Goal: Contribute content

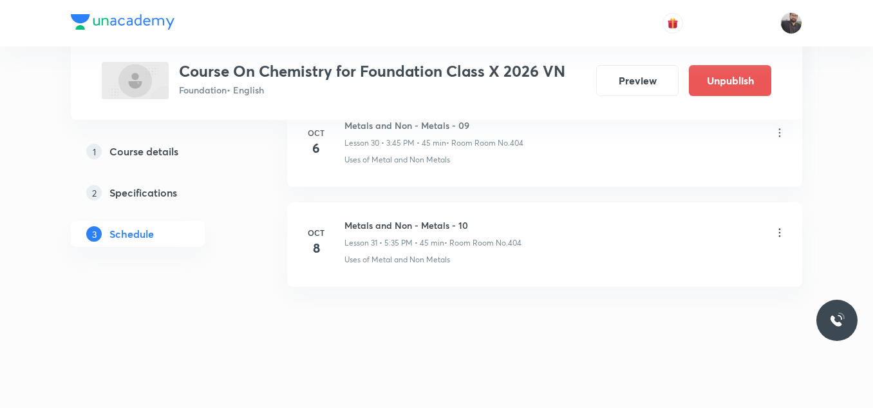
click at [785, 231] on icon at bounding box center [779, 232] width 13 height 13
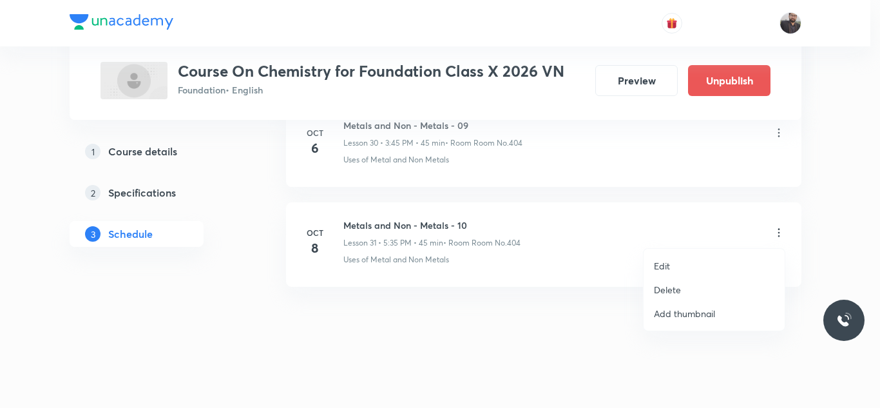
click at [737, 252] on ul "Edit Delete Add thumbnail" at bounding box center [713, 290] width 141 height 82
click at [697, 266] on li "Edit" at bounding box center [713, 266] width 141 height 24
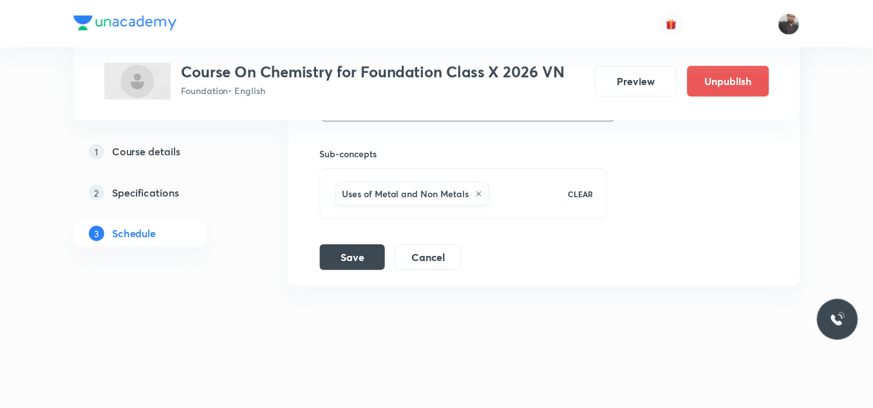
scroll to position [3623, 0]
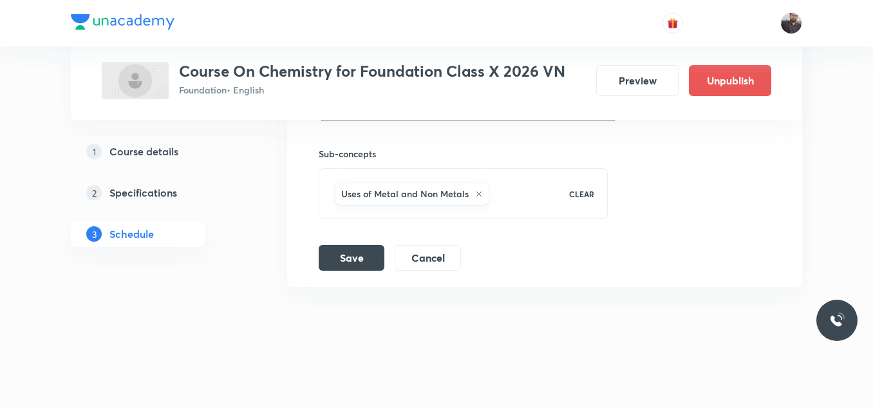
click at [477, 192] on icon at bounding box center [479, 193] width 5 height 5
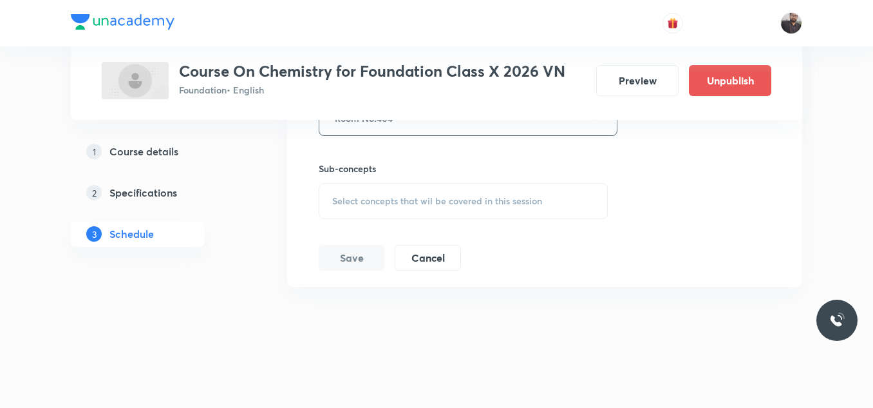
click at [477, 192] on div "Select concepts that wil be covered in this session" at bounding box center [463, 201] width 289 height 36
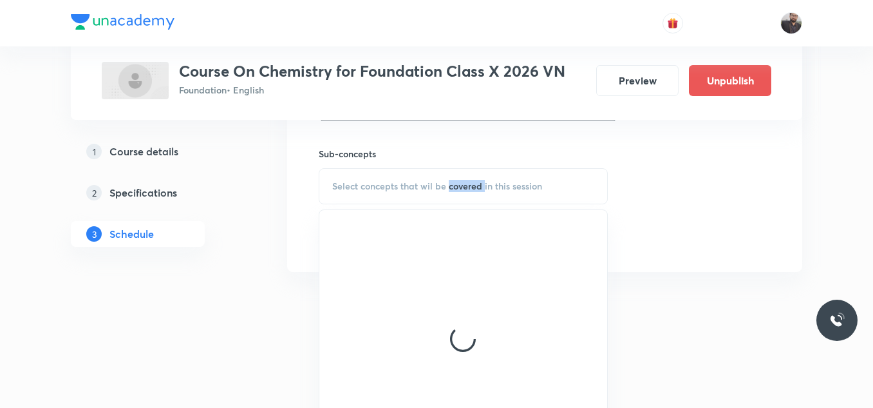
click at [477, 192] on div "Select concepts that wil be covered in this session" at bounding box center [463, 186] width 289 height 36
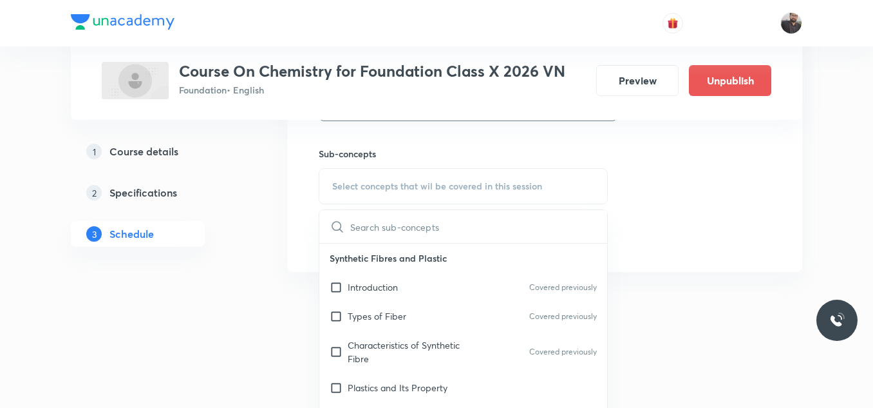
click at [366, 193] on div "Select concepts that wil be covered in this session" at bounding box center [463, 186] width 289 height 36
click at [363, 230] on input "text" at bounding box center [478, 226] width 257 height 33
paste input "Carbon and its compounds"
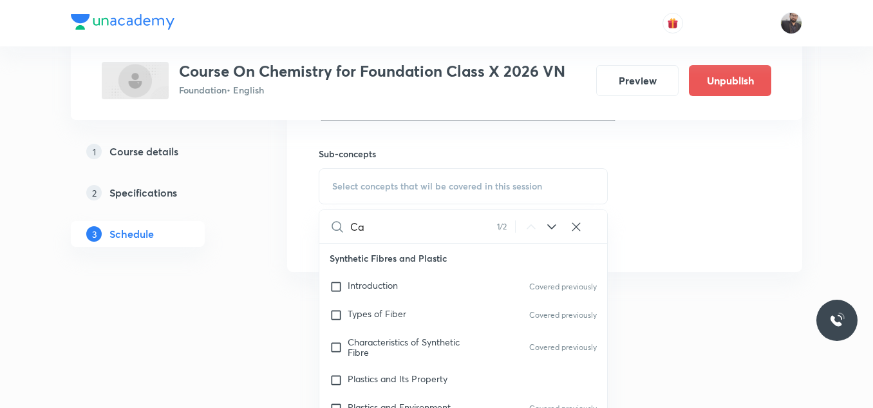
scroll to position [55, 0]
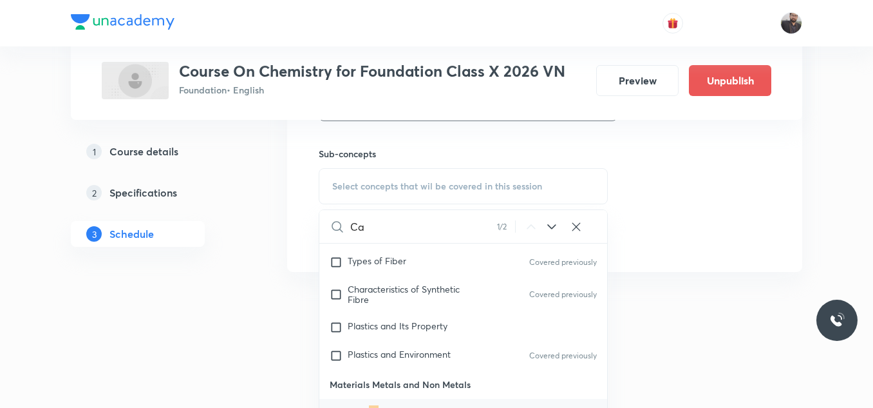
type input "C"
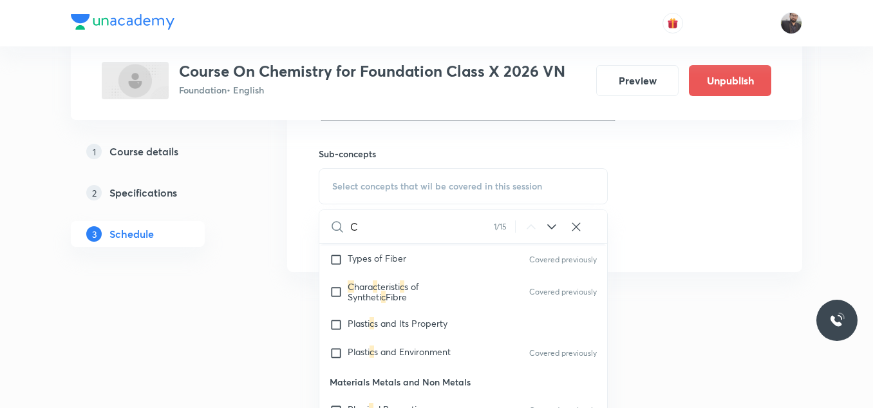
scroll to position [0, 0]
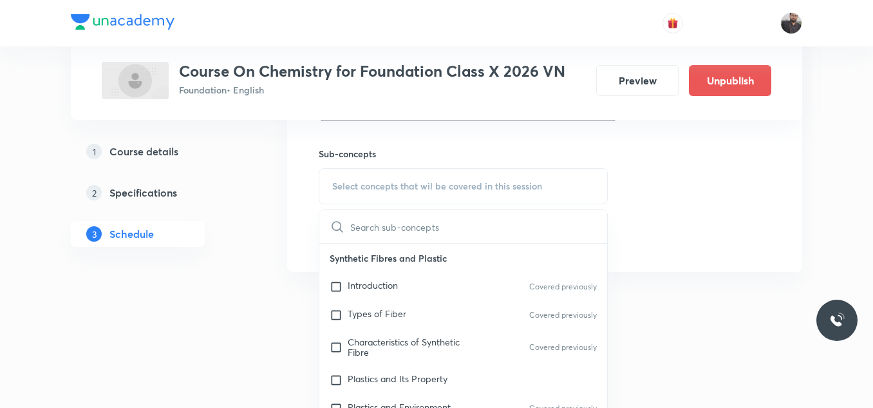
paste input "Carbon and its compounds"
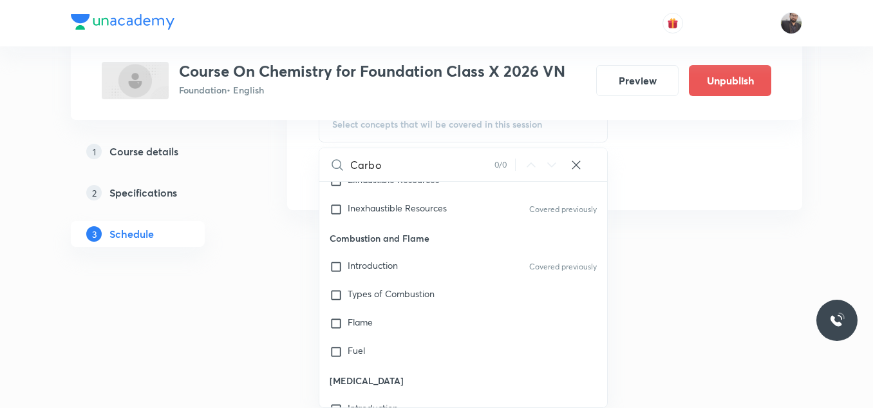
scroll to position [370, 0]
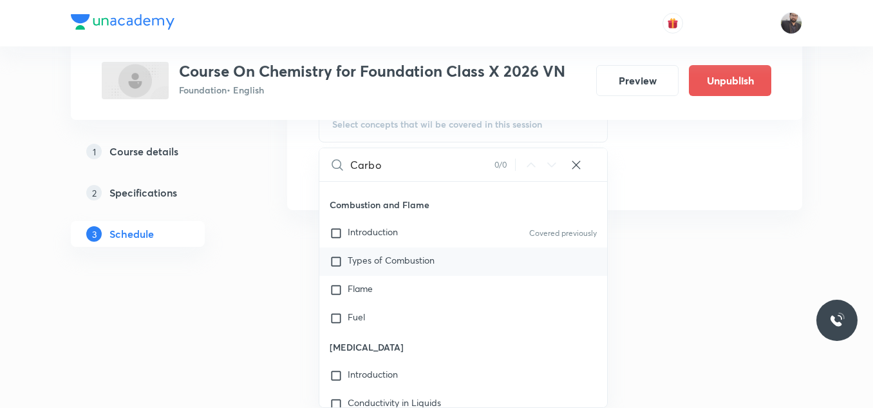
type input "Carbo"
click at [416, 260] on span "Types of Combustion" at bounding box center [391, 260] width 87 height 12
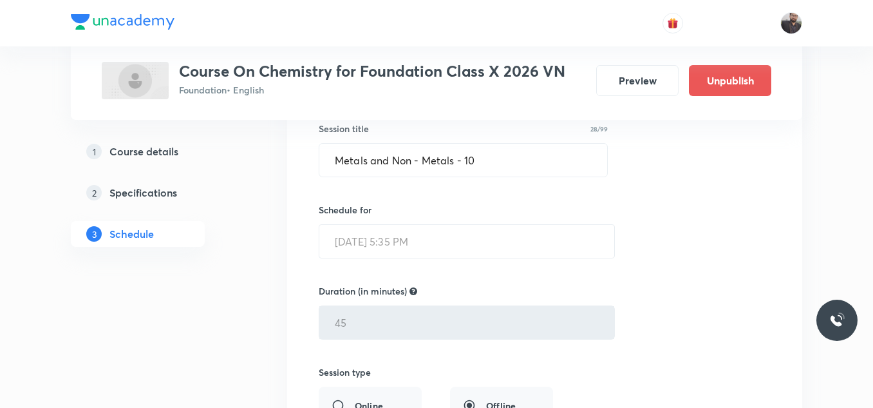
scroll to position [3231, 0]
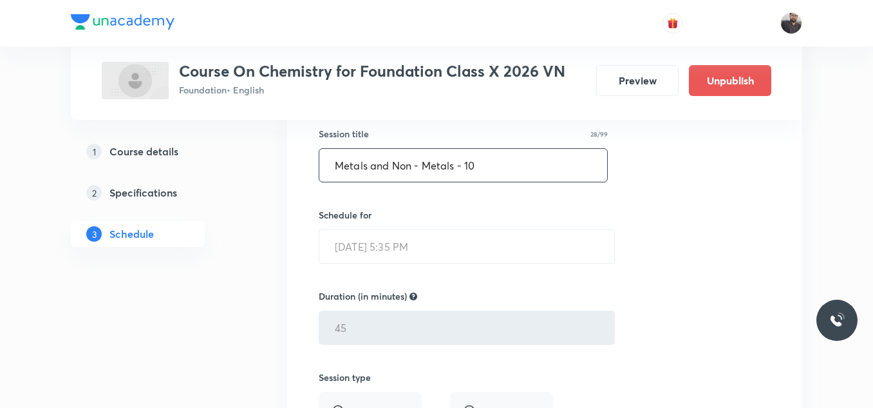
drag, startPoint x: 503, startPoint y: 162, endPoint x: 313, endPoint y: 178, distance: 190.6
click at [313, 178] on div "Metals and Non - Metals - 10 Lesson 31 • Room Room No.404 Uses of Metal and Non…" at bounding box center [544, 353] width 483 height 620
click at [706, 185] on div "Session title 28/99 Metals and Non - Metals - 10 ​ Schedule for [DATE] 5:35 PM …" at bounding box center [545, 381] width 452 height 561
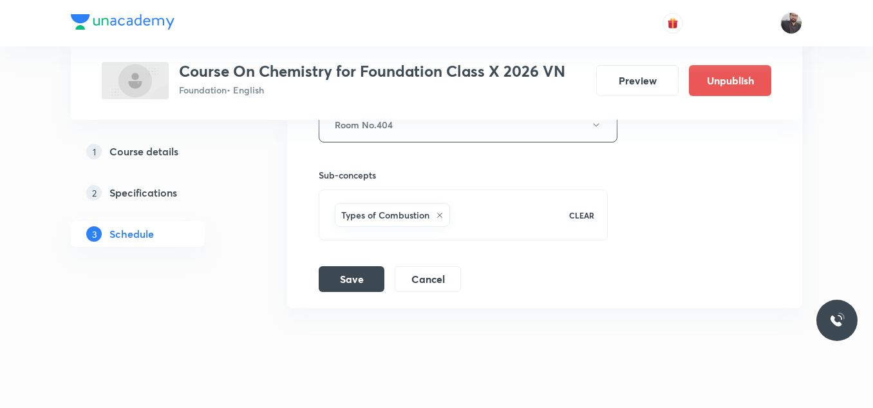
scroll to position [3623, 0]
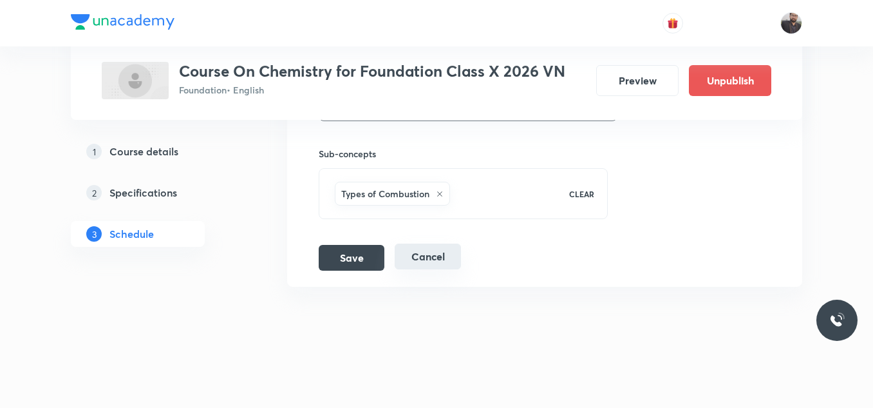
click at [443, 254] on button "Cancel" at bounding box center [428, 256] width 66 height 26
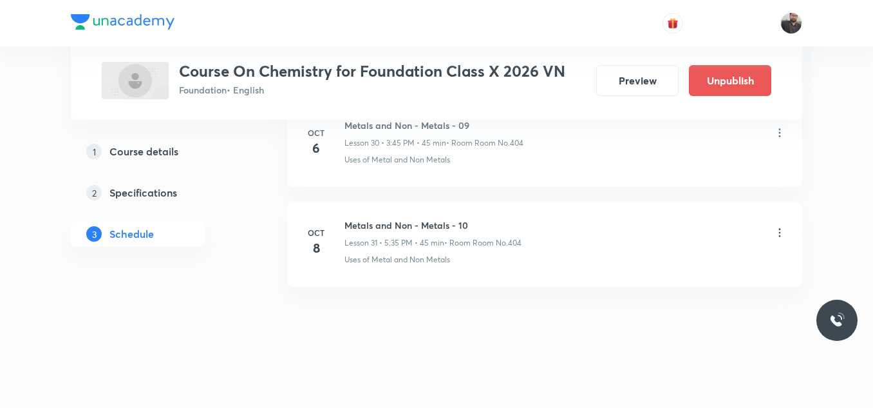
scroll to position [3127, 0]
click at [778, 234] on icon at bounding box center [779, 232] width 13 height 13
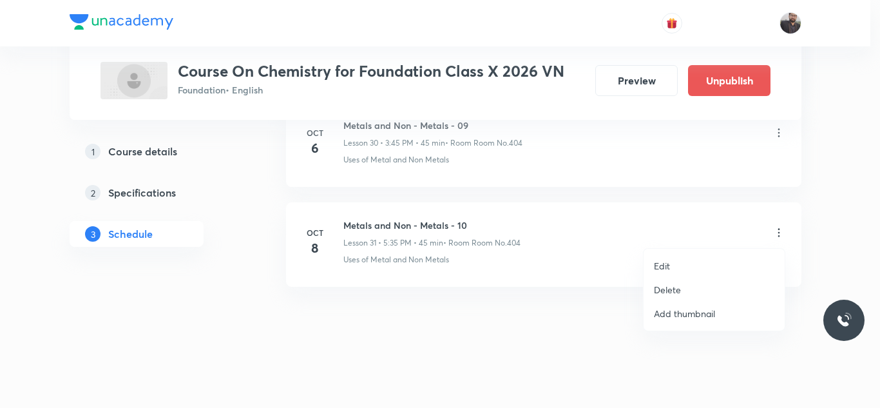
click at [714, 260] on li "Edit" at bounding box center [713, 266] width 141 height 24
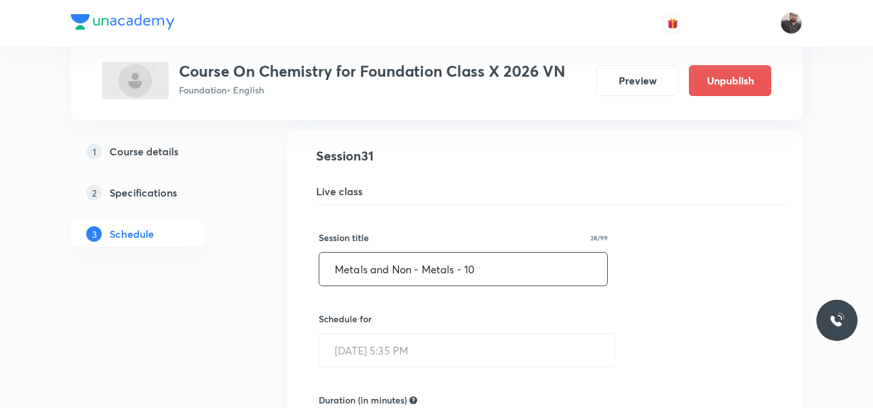
click at [518, 274] on input "Metals and Non - Metals - 10" at bounding box center [463, 268] width 288 height 33
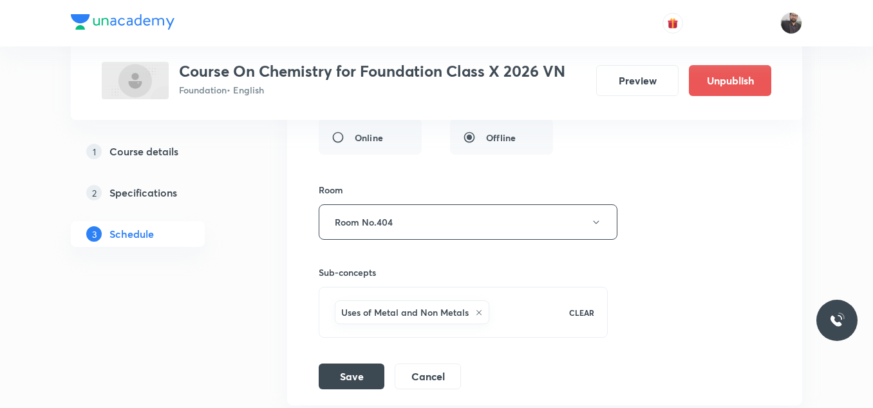
scroll to position [3505, 0]
click at [475, 310] on icon at bounding box center [479, 311] width 8 height 8
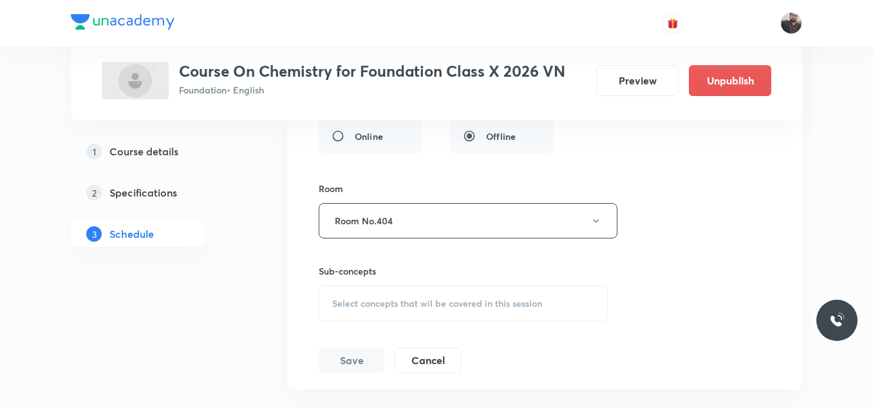
drag, startPoint x: 474, startPoint y: 310, endPoint x: 414, endPoint y: 307, distance: 60.0
click at [414, 307] on span "Select concepts that wil be covered in this session" at bounding box center [437, 303] width 210 height 10
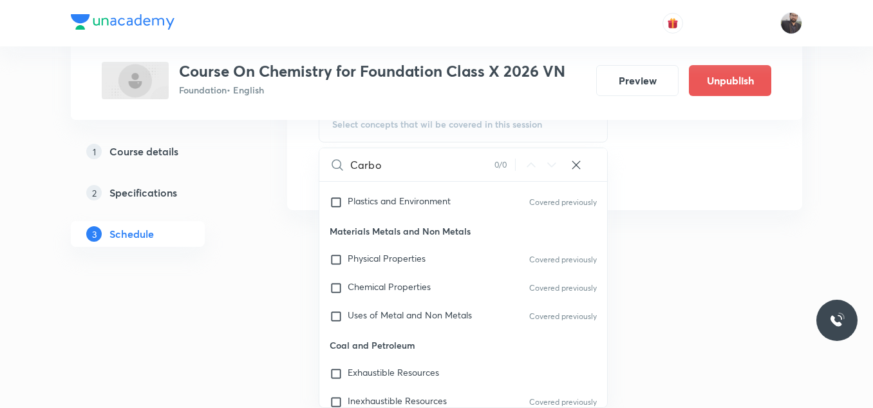
scroll to position [145, 0]
type input "Carbo"
click at [414, 307] on div "Uses of Metal and Non Metals Covered previously" at bounding box center [463, 315] width 288 height 28
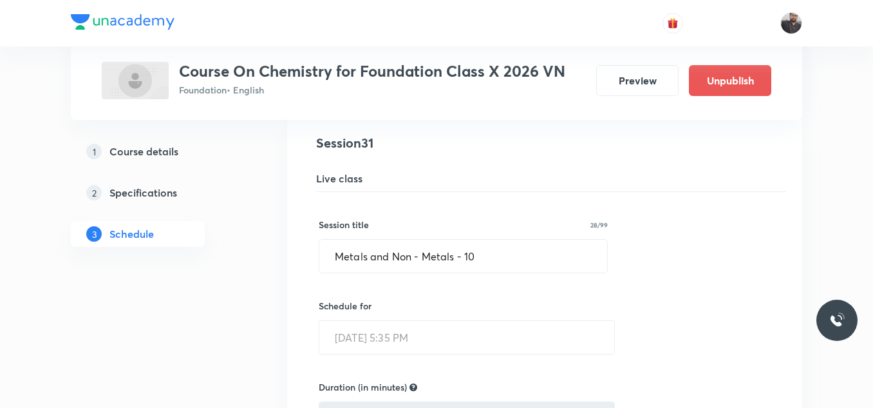
scroll to position [3137, 0]
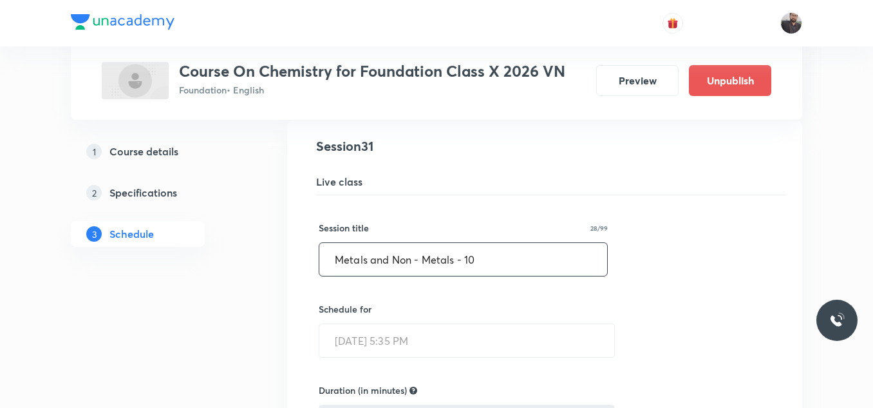
drag, startPoint x: 406, startPoint y: 263, endPoint x: 361, endPoint y: 252, distance: 45.6
click at [361, 252] on input "Metals and Non - Metals - 10" at bounding box center [463, 259] width 288 height 33
drag, startPoint x: 484, startPoint y: 259, endPoint x: 247, endPoint y: 269, distance: 237.2
paste input "Carbon and its compounds"
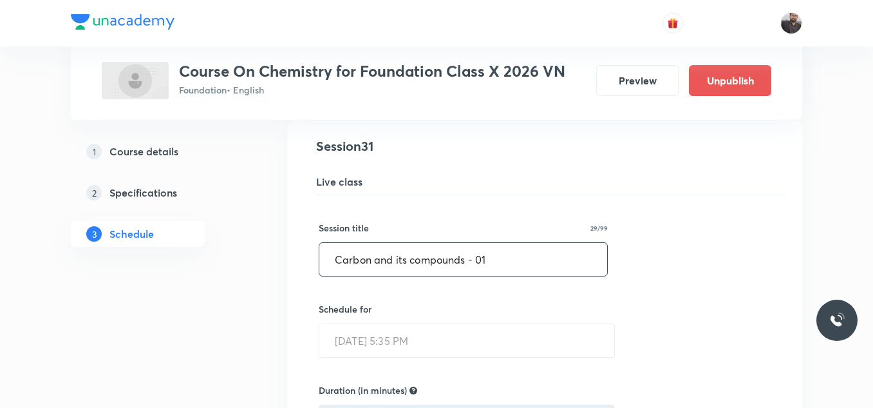
scroll to position [3623, 0]
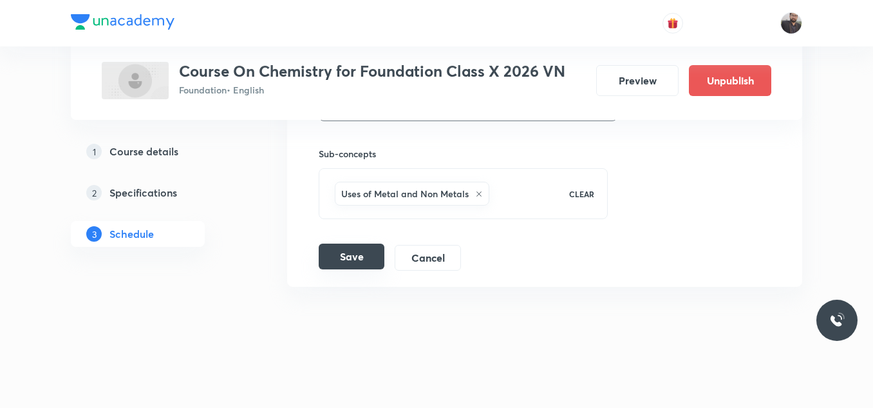
type input "Carbon and its compounds - 01"
click at [367, 256] on button "Save" at bounding box center [352, 256] width 66 height 26
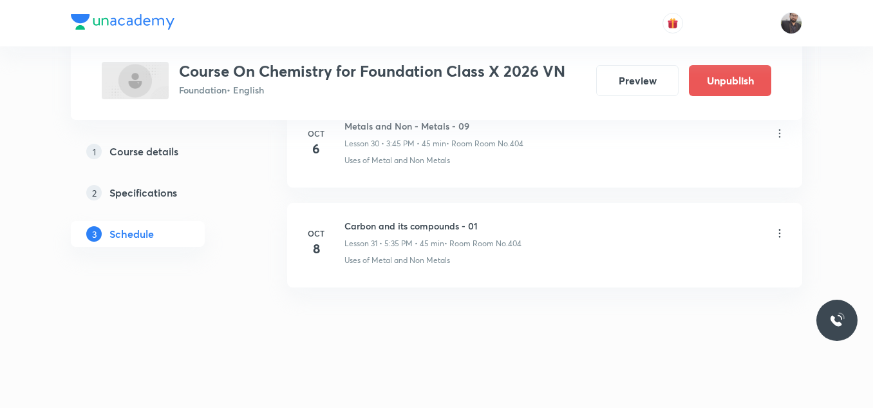
scroll to position [3127, 0]
